Goal: Task Accomplishment & Management: Complete application form

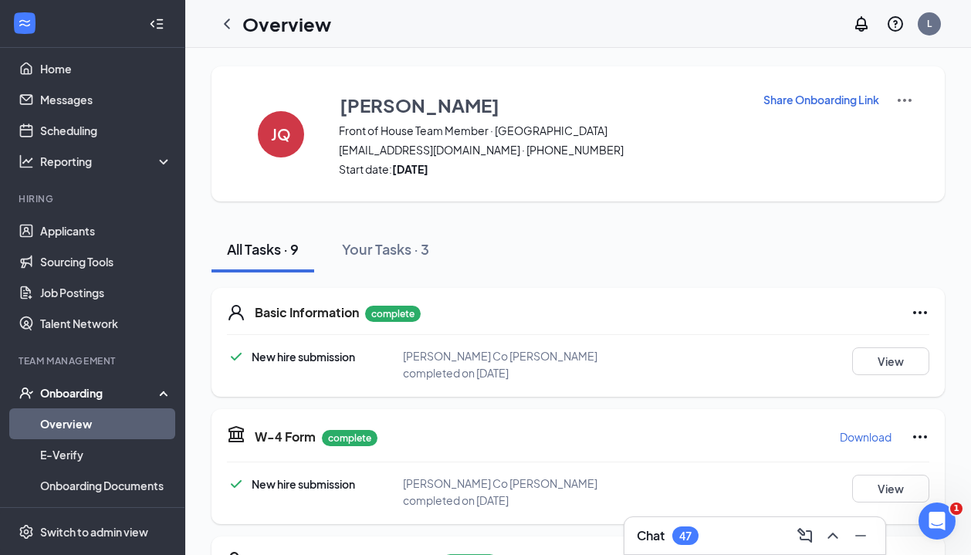
scroll to position [86, 0]
click at [222, 32] on icon "ChevronLeft" at bounding box center [227, 24] width 19 height 19
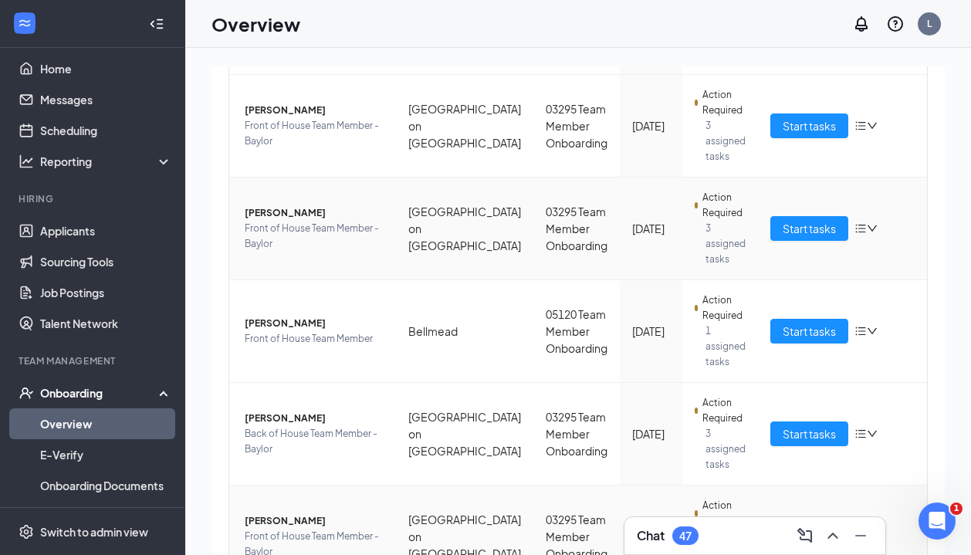
scroll to position [494, 0]
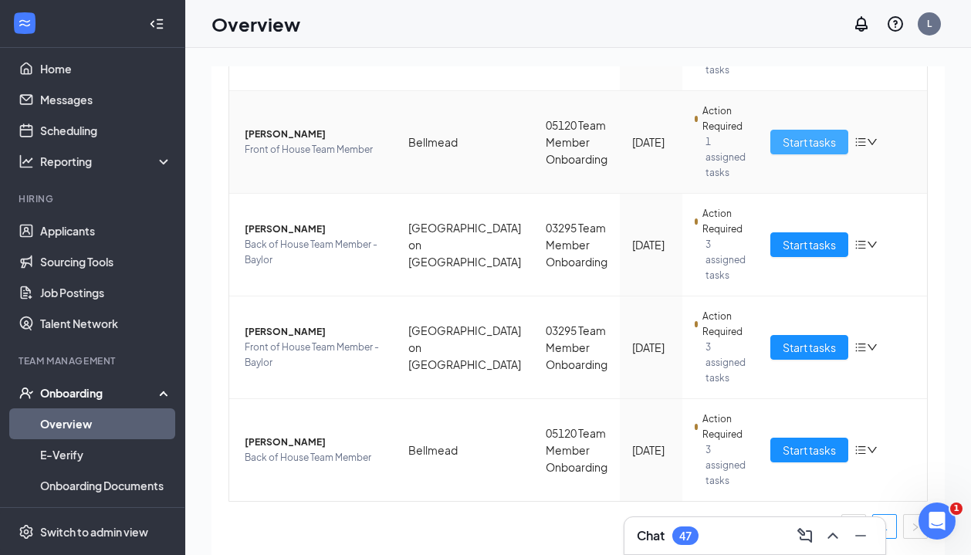
click at [805, 144] on span "Start tasks" at bounding box center [808, 141] width 53 height 17
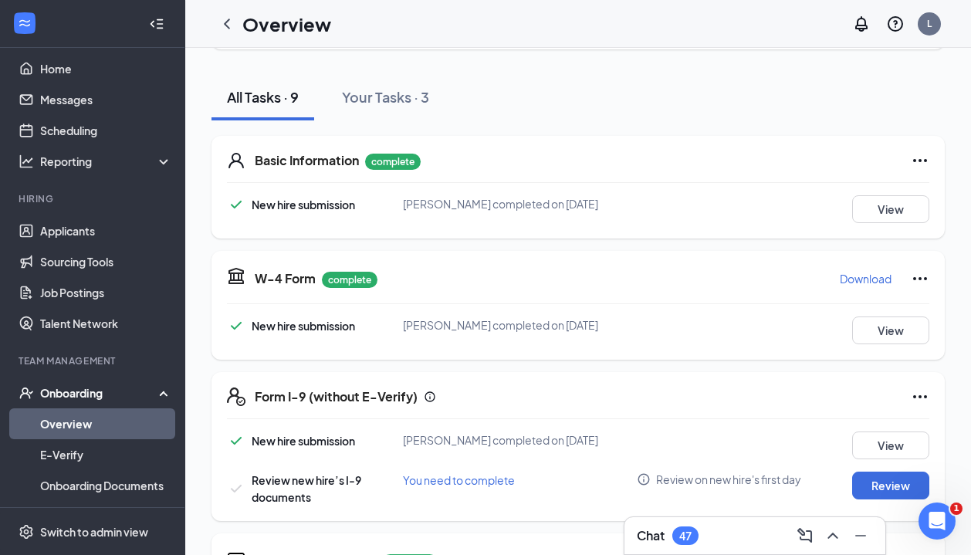
scroll to position [239, 0]
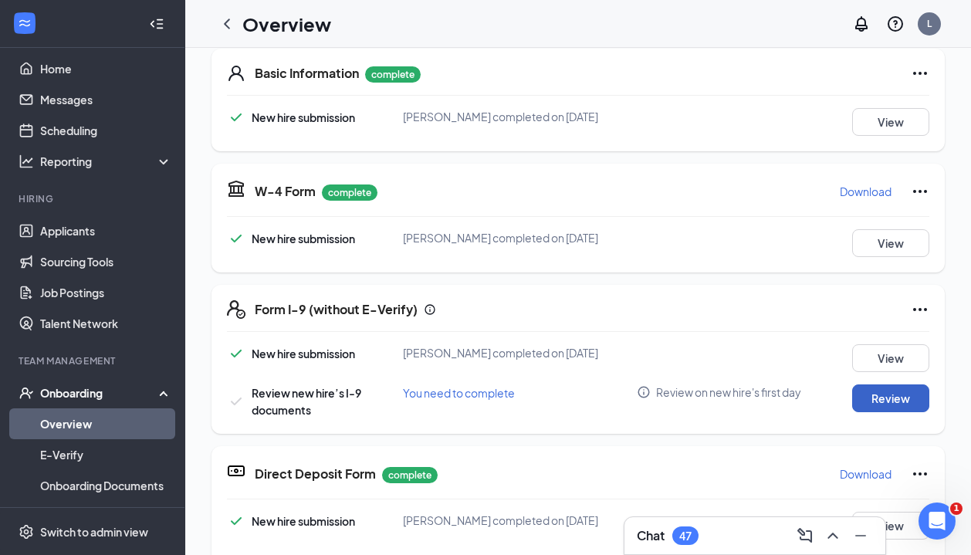
click at [869, 393] on button "Review" at bounding box center [890, 398] width 77 height 28
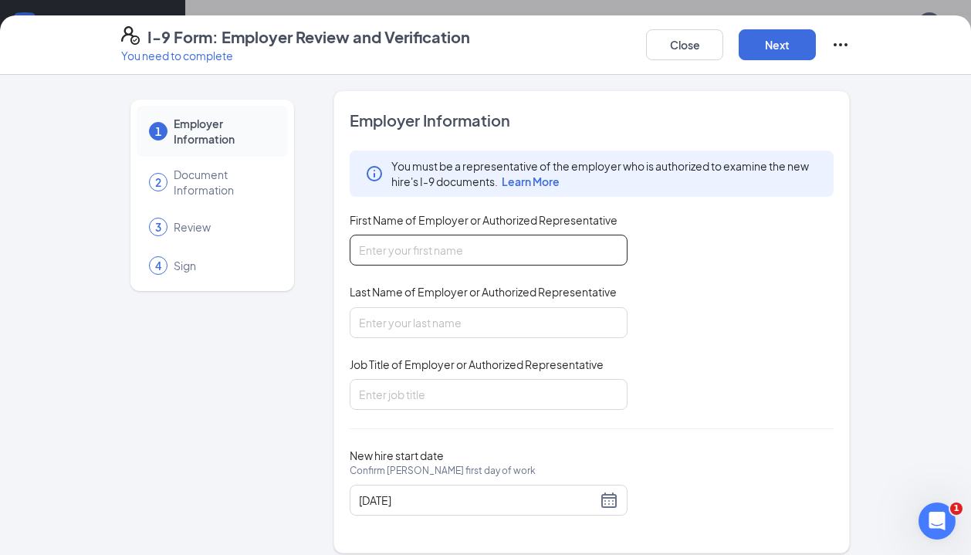
click at [549, 235] on input "First Name of Employer or Authorized Representative" at bounding box center [488, 250] width 278 height 31
type input "[PERSON_NAME]"
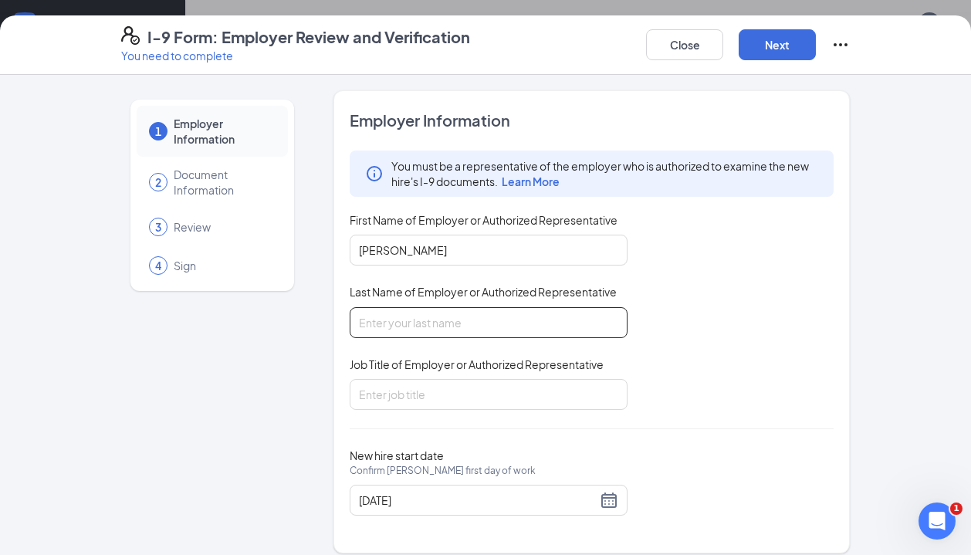
click at [489, 319] on input "Last Name of Employer or Authorized Representative" at bounding box center [488, 322] width 278 height 31
type input "[PERSON_NAME]"
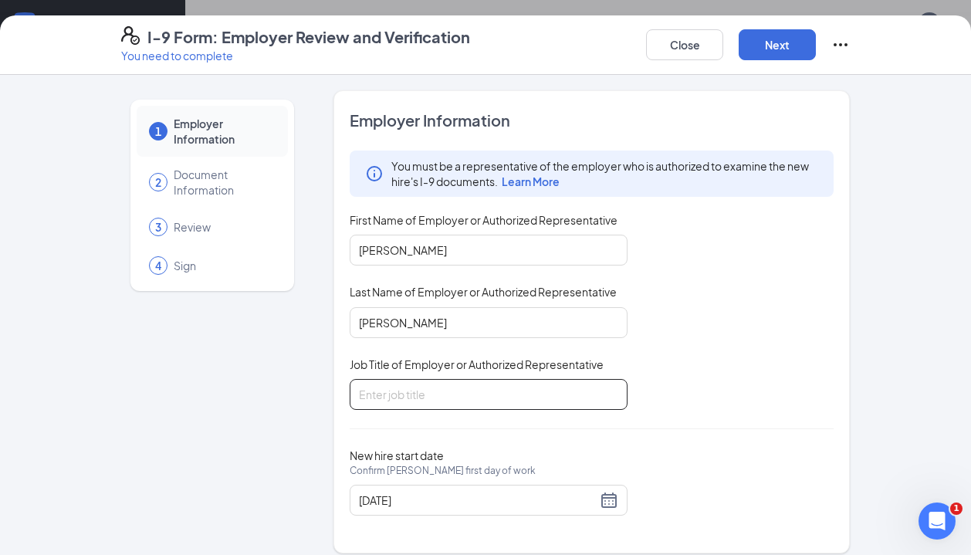
click at [468, 391] on input "Job Title of Employer or Authorized Representative" at bounding box center [488, 394] width 278 height 31
type input "Senior Director of People"
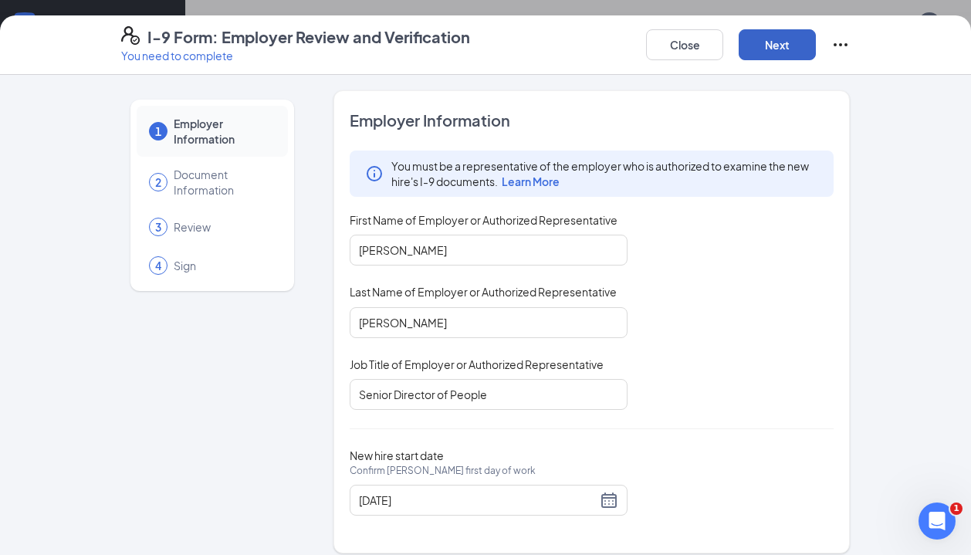
click at [782, 43] on button "Next" at bounding box center [776, 44] width 77 height 31
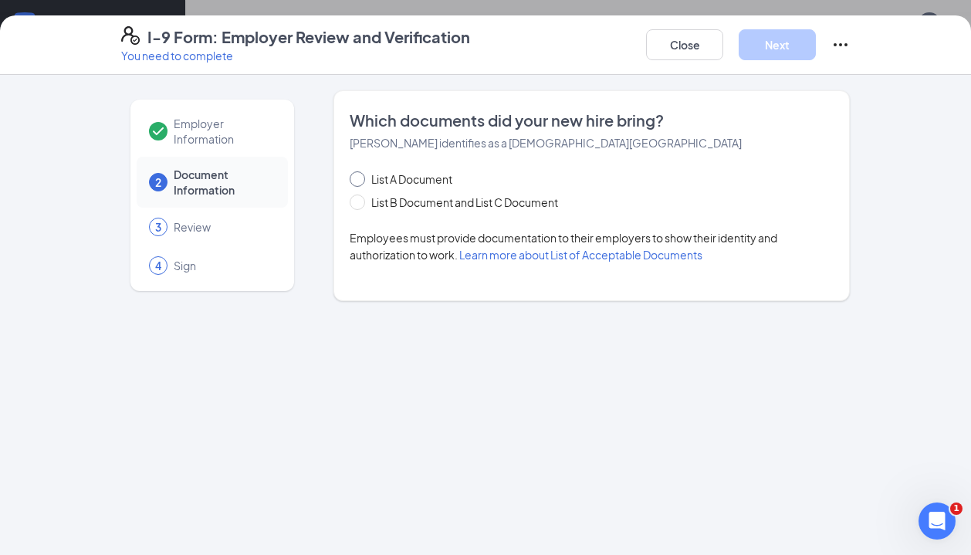
click at [358, 176] on input "List A Document" at bounding box center [354, 176] width 11 height 11
radio input "true"
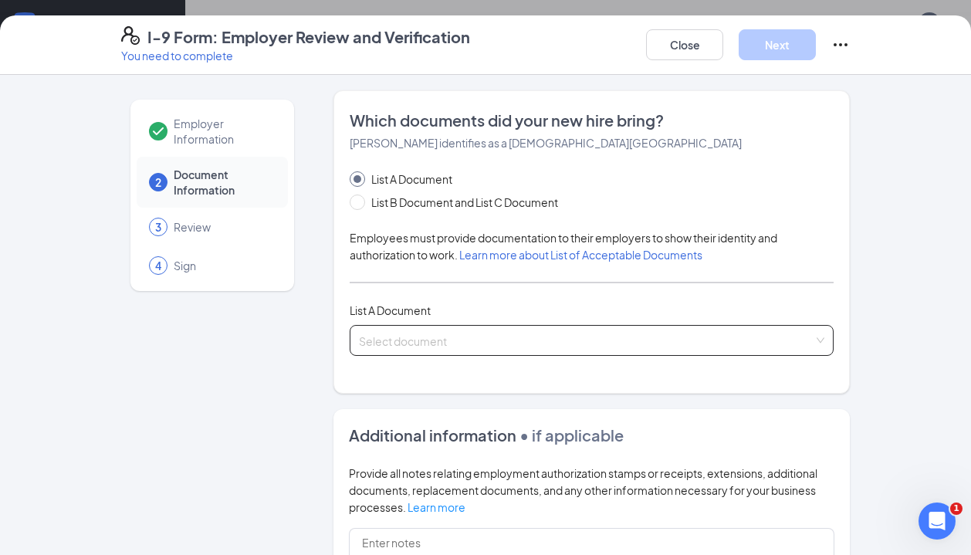
click at [436, 333] on input "search" at bounding box center [586, 337] width 454 height 23
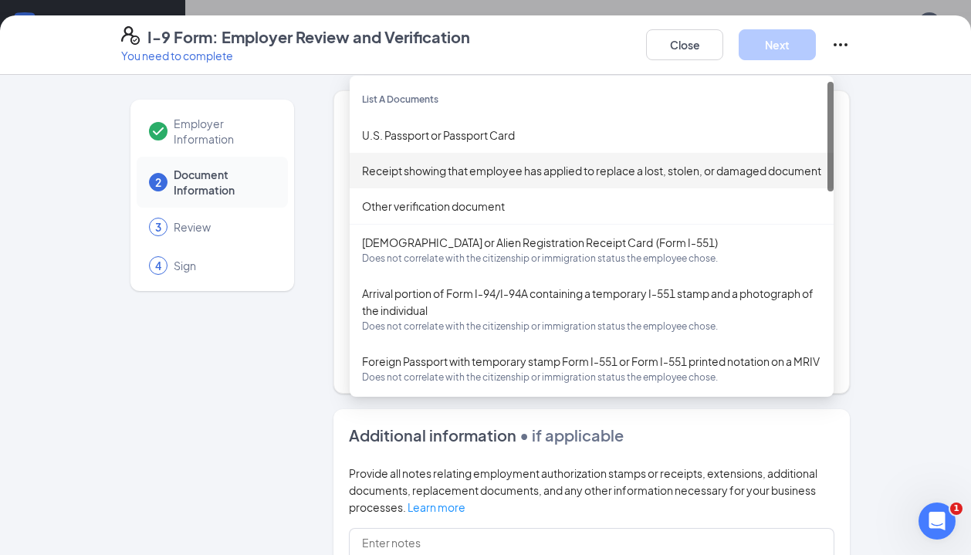
click at [422, 142] on div "U.S. Passport or Passport Card" at bounding box center [591, 135] width 459 height 17
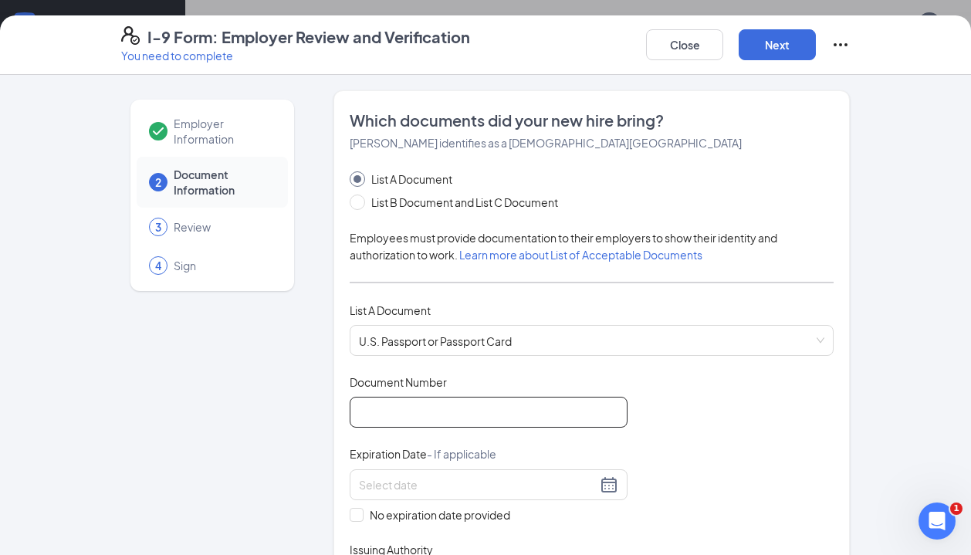
click at [430, 403] on input "Document Number" at bounding box center [488, 412] width 278 height 31
type input "A35329596"
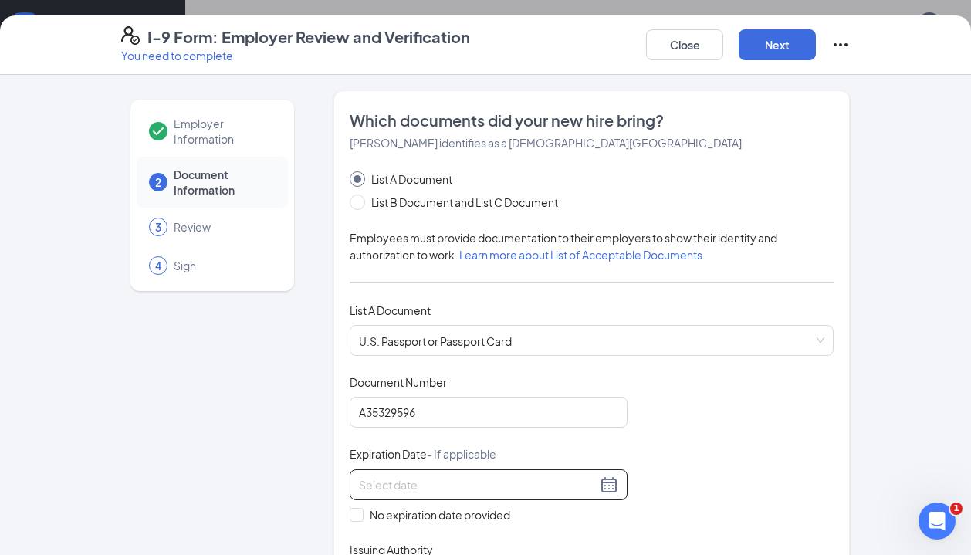
click at [466, 485] on input at bounding box center [478, 484] width 238 height 17
click at [554, 515] on button "button" at bounding box center [550, 516] width 17 height 31
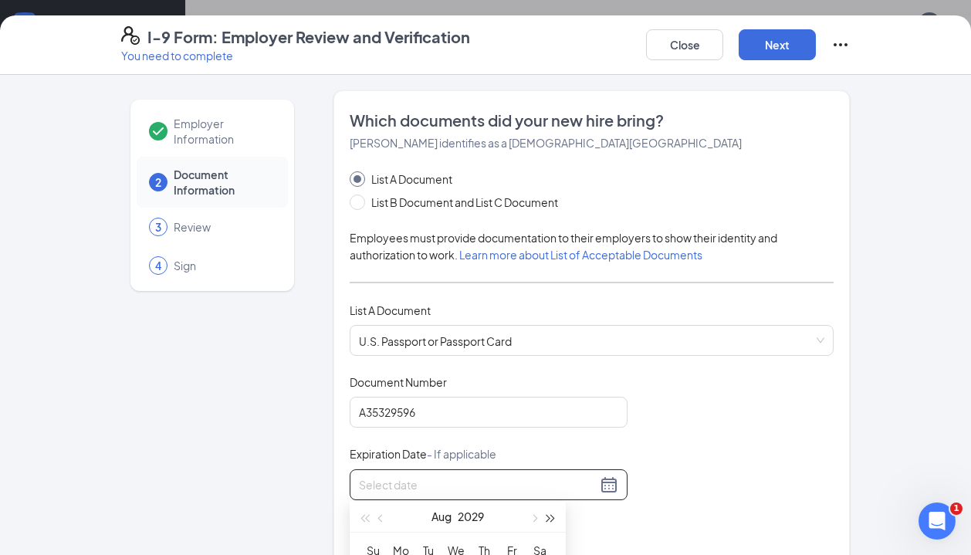
click at [554, 515] on button "button" at bounding box center [550, 516] width 17 height 31
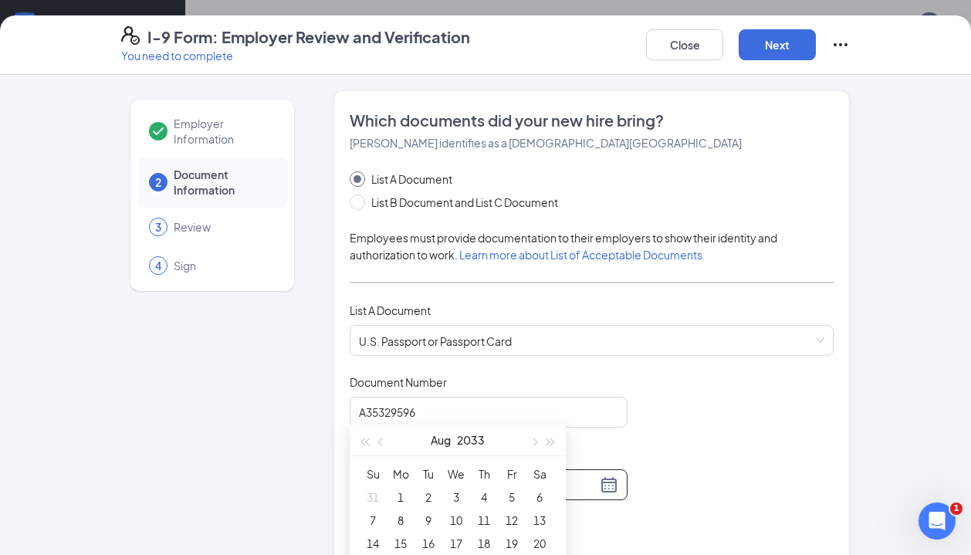
scroll to position [83, 0]
type input "[DATE]"
click at [532, 436] on span "button" at bounding box center [533, 435] width 8 height 8
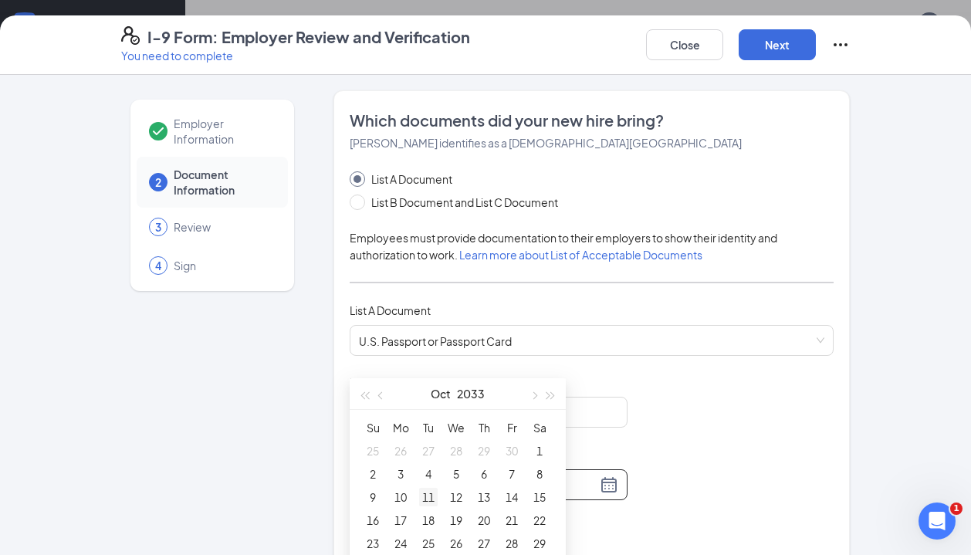
type input "[DATE]"
click at [431, 498] on div "11" at bounding box center [428, 497] width 19 height 19
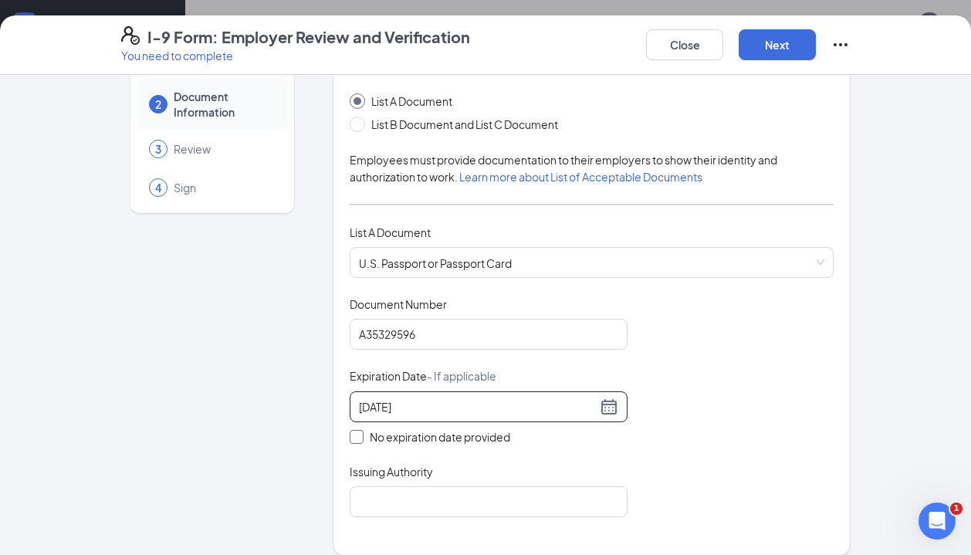
scroll to position [83, 0]
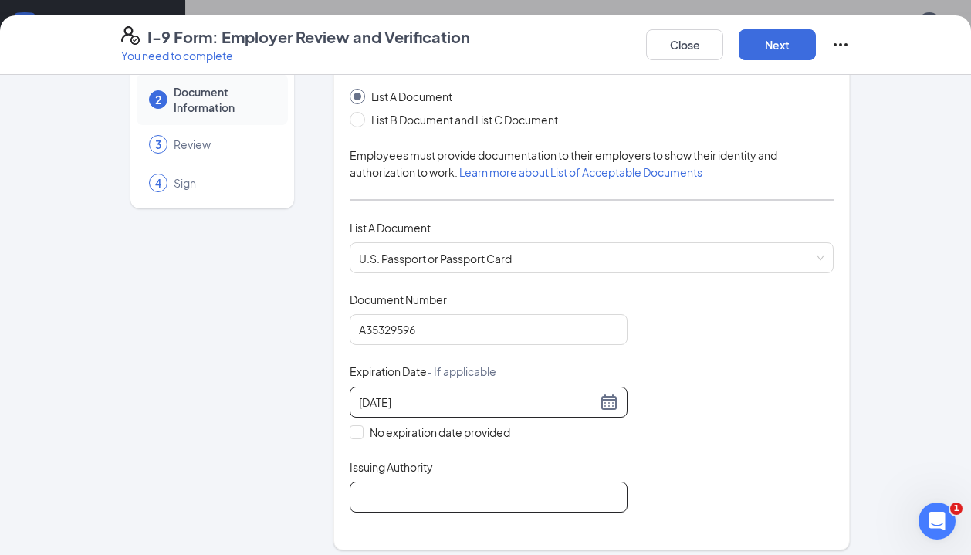
click at [436, 492] on input "Issuing Authority" at bounding box center [488, 496] width 278 height 31
type input "[GEOGRAPHIC_DATA]"
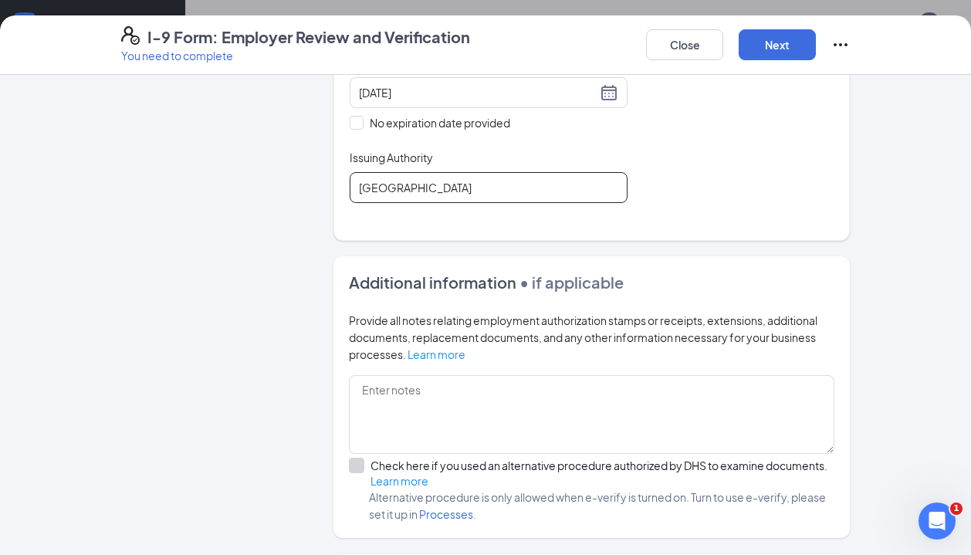
scroll to position [398, 0]
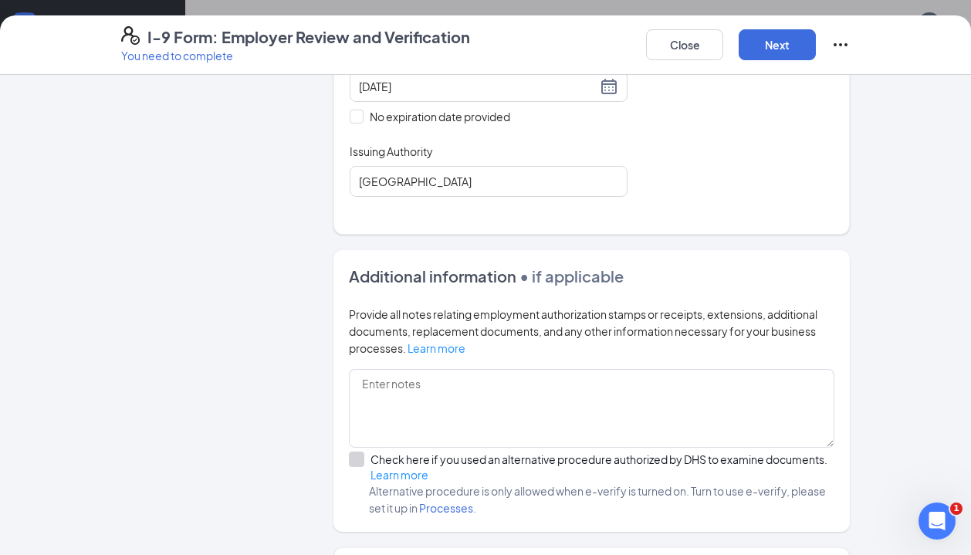
click at [365, 458] on label "Check here if you used an alternative procedure authorized by DHS to examine do…" at bounding box center [591, 466] width 485 height 31
click at [369, 427] on textarea at bounding box center [591, 408] width 485 height 79
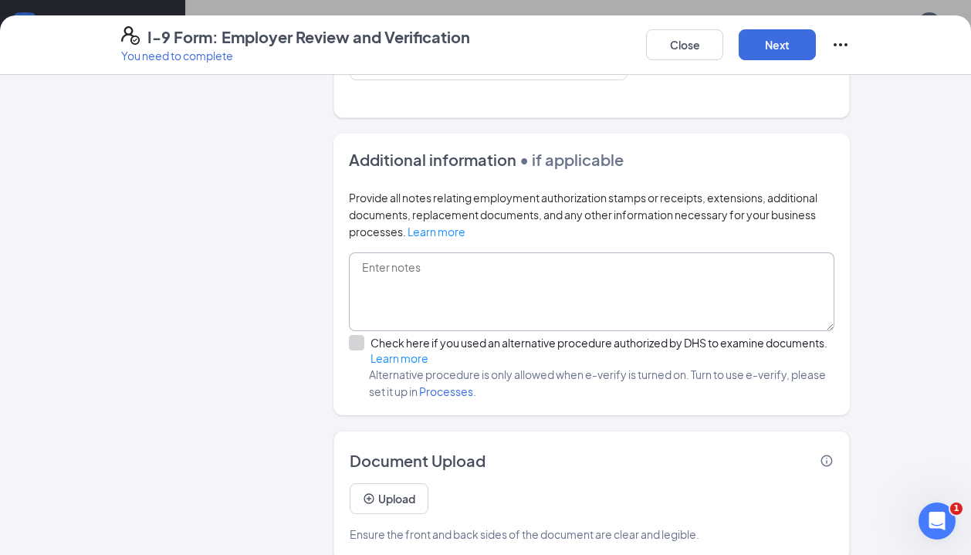
scroll to position [518, 0]
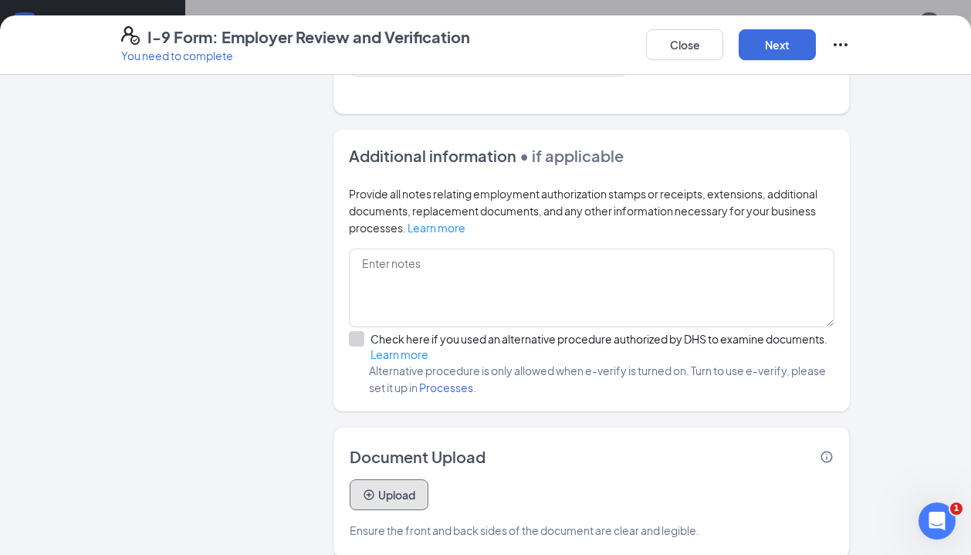
click at [405, 484] on button "Upload" at bounding box center [388, 494] width 79 height 31
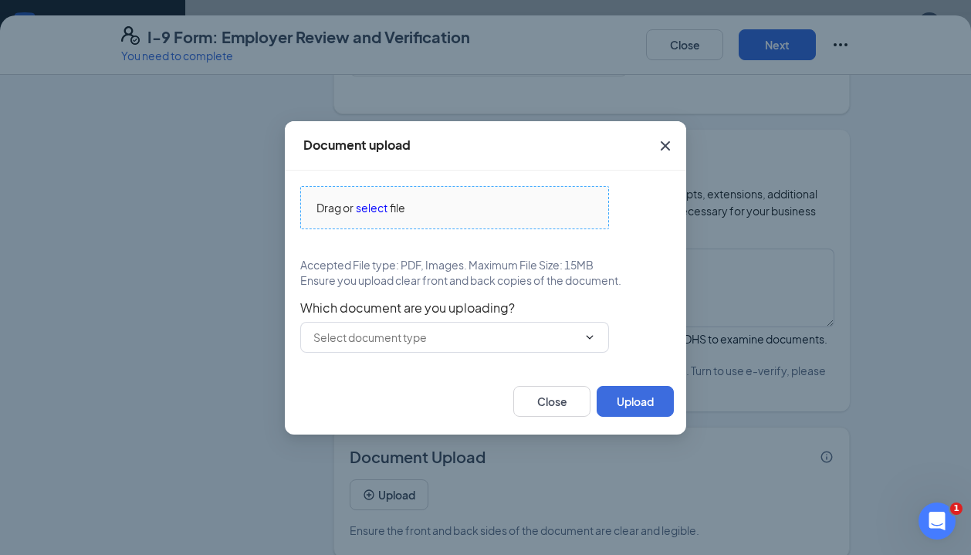
click at [373, 206] on span "select" at bounding box center [372, 207] width 32 height 17
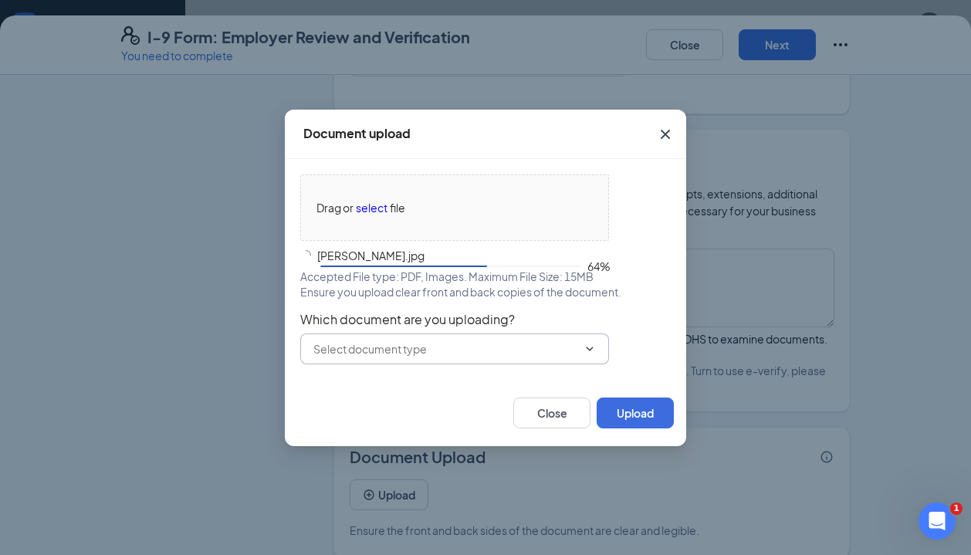
click at [593, 347] on icon "ChevronDown" at bounding box center [589, 349] width 12 height 12
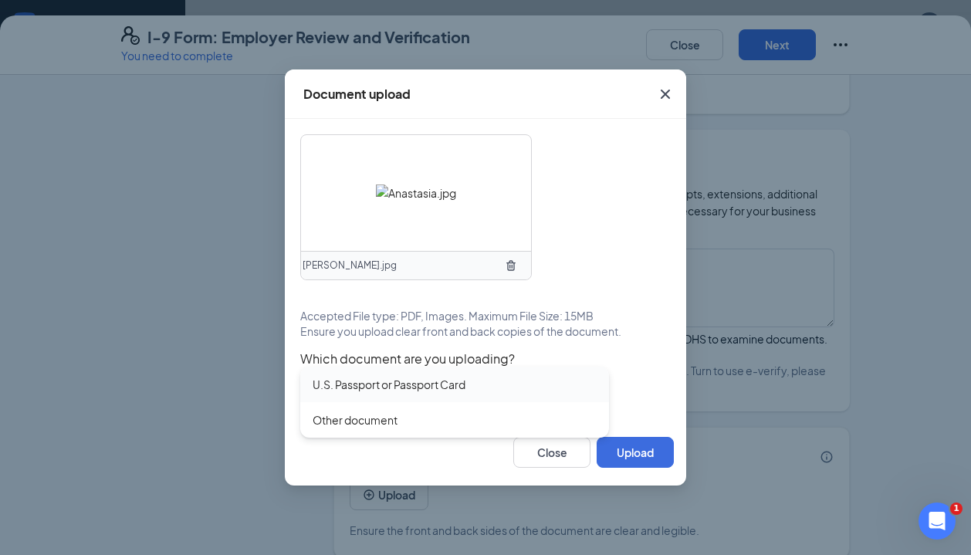
click at [461, 388] on div "U.S. Passport or Passport Card" at bounding box center [388, 384] width 153 height 17
type input "U.S. Passport or Passport Card"
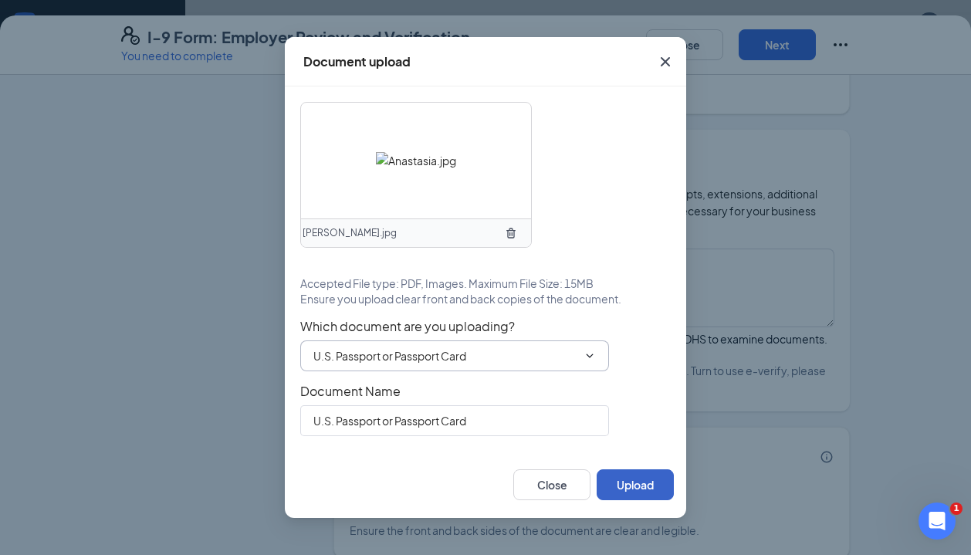
click at [618, 488] on button "Upload" at bounding box center [634, 484] width 77 height 31
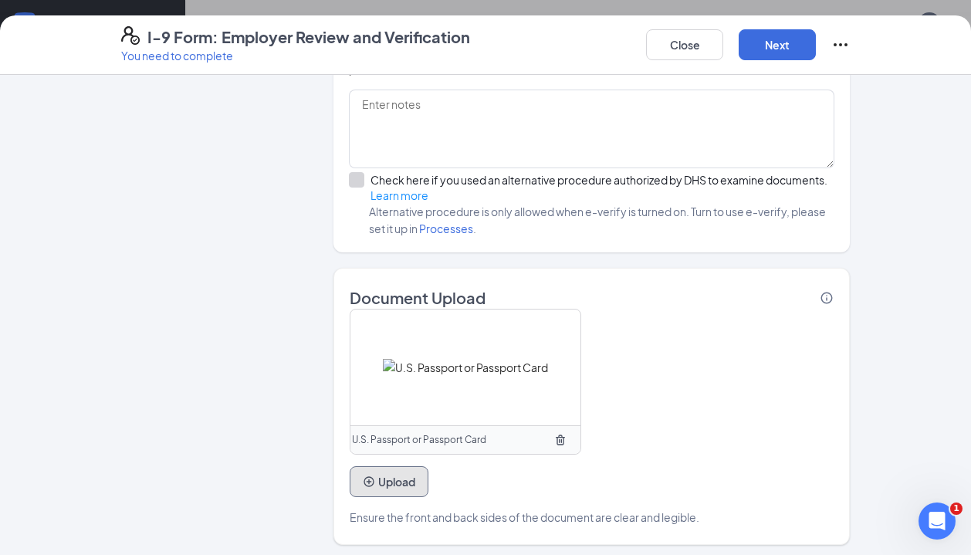
scroll to position [681, 0]
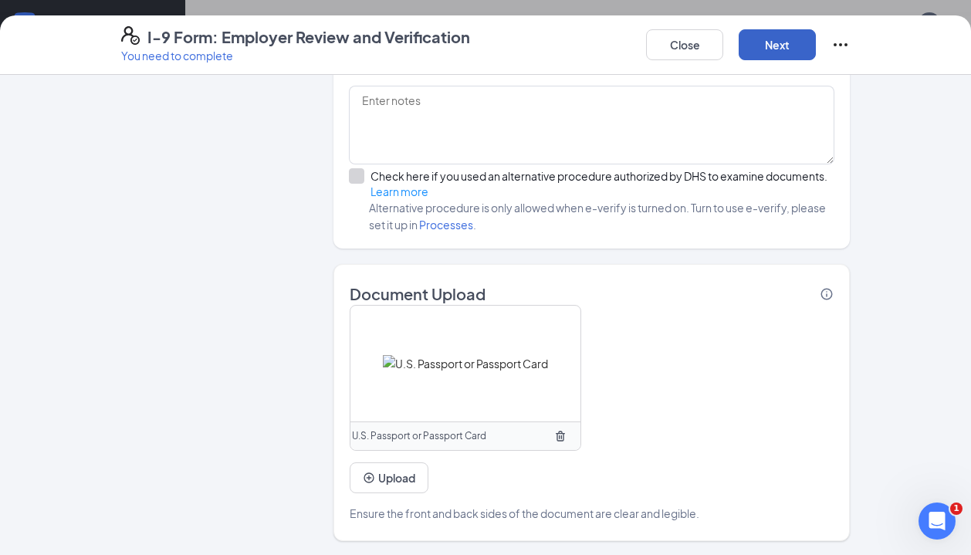
click at [760, 53] on button "Next" at bounding box center [776, 44] width 77 height 31
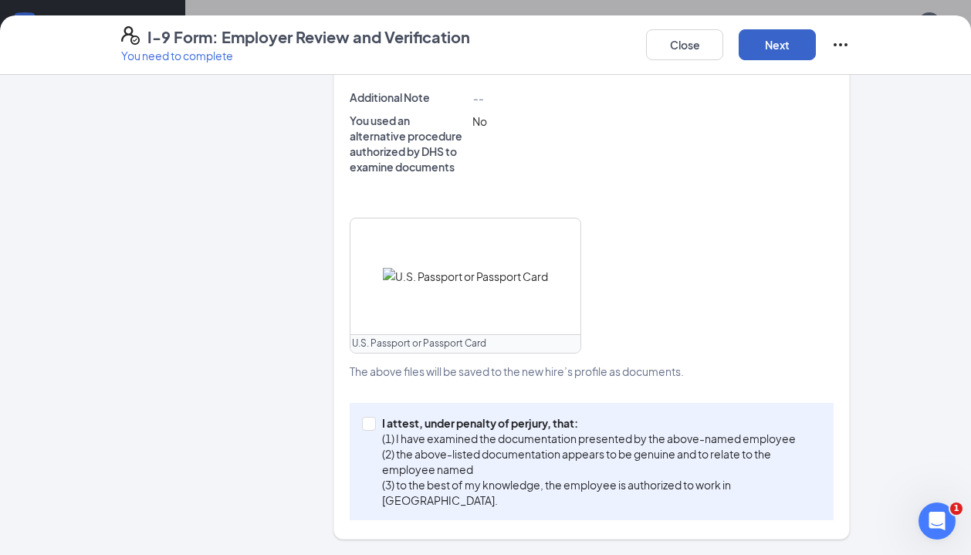
scroll to position [494, 0]
click at [360, 422] on div "I attest, under penalty of [PERSON_NAME], that: (1) I have examined the documen…" at bounding box center [591, 462] width 484 height 117
click at [373, 424] on span at bounding box center [369, 424] width 14 height 14
click at [373, 424] on input "I attest, under penalty of [PERSON_NAME], that: (1) I have examined the documen…" at bounding box center [367, 422] width 11 height 11
checkbox input "true"
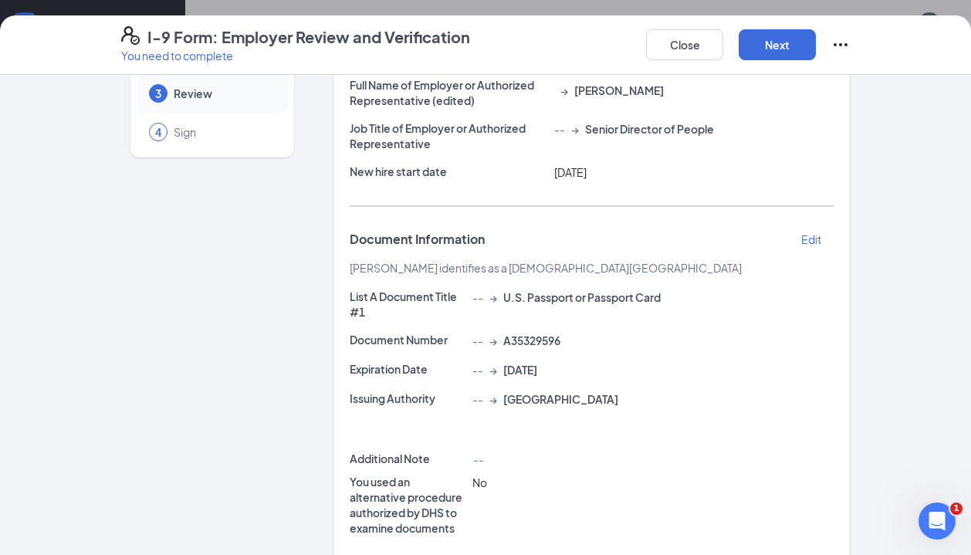
scroll to position [0, 0]
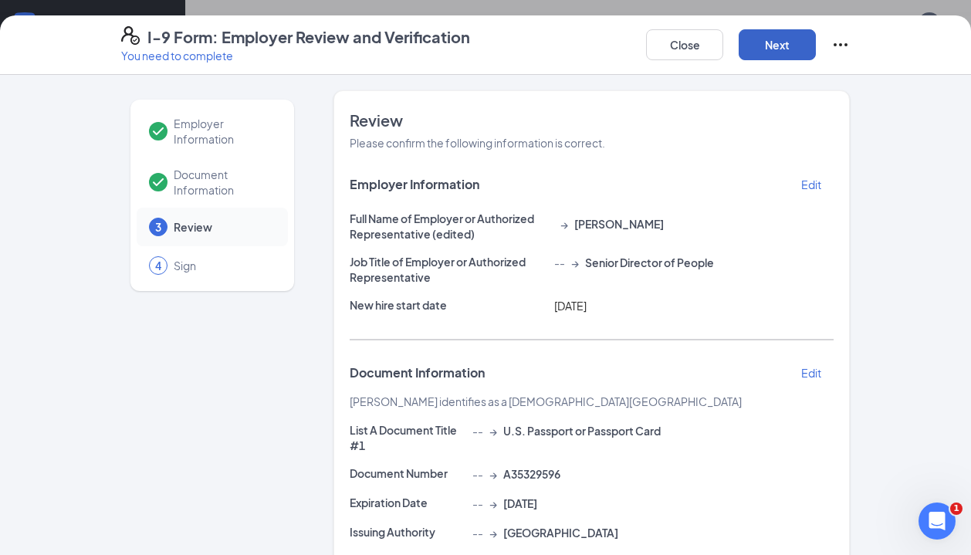
click at [769, 52] on button "Next" at bounding box center [776, 44] width 77 height 31
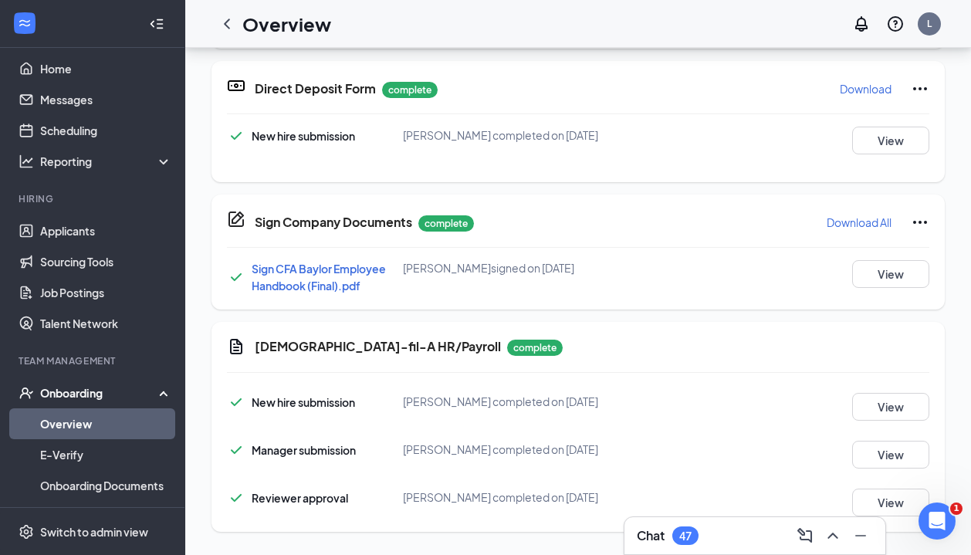
scroll to position [505, 0]
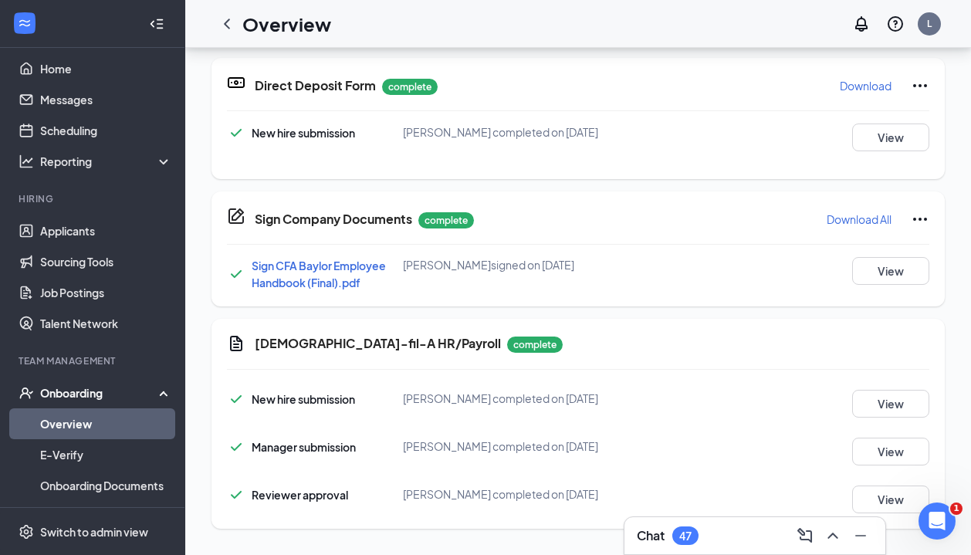
click at [734, 528] on div "Chat 47" at bounding box center [755, 535] width 236 height 25
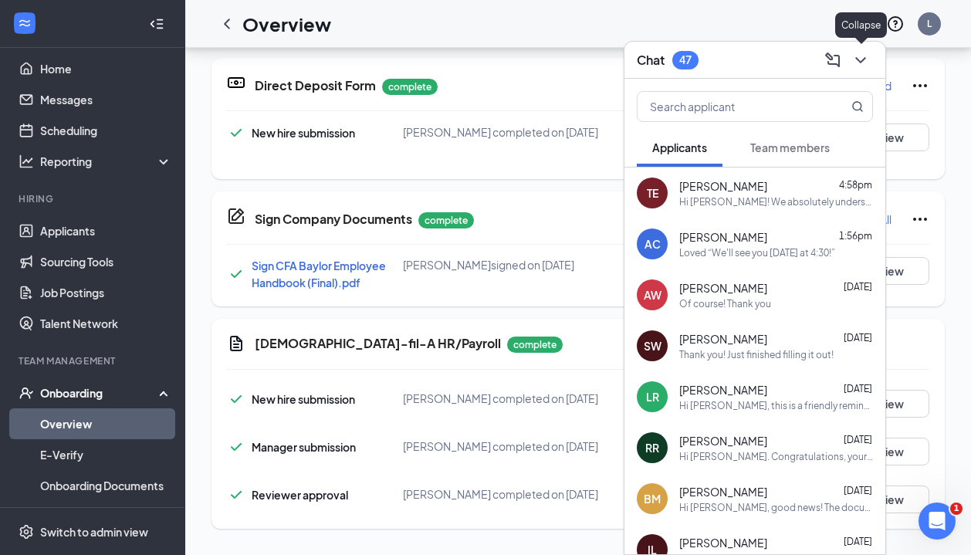
click at [861, 61] on icon "ChevronDown" at bounding box center [860, 60] width 10 height 6
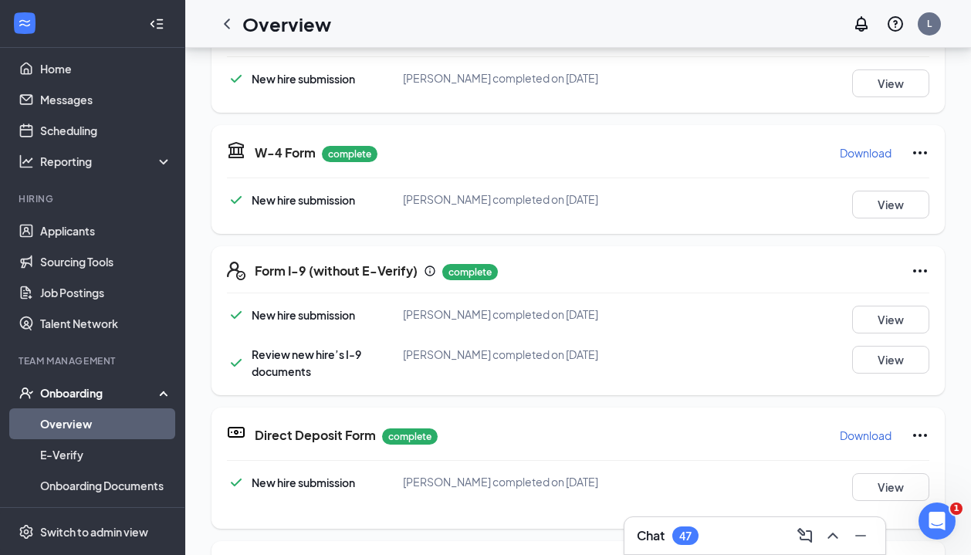
scroll to position [0, 0]
